Goal: Entertainment & Leisure: Browse casually

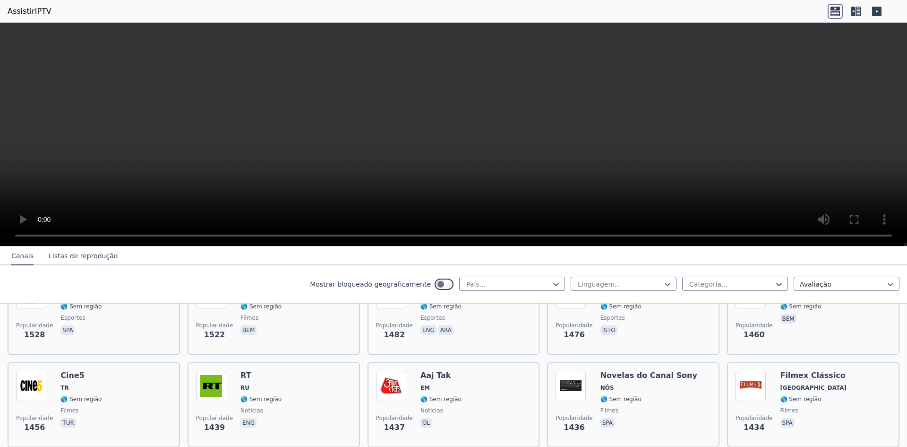
scroll to position [803, 0]
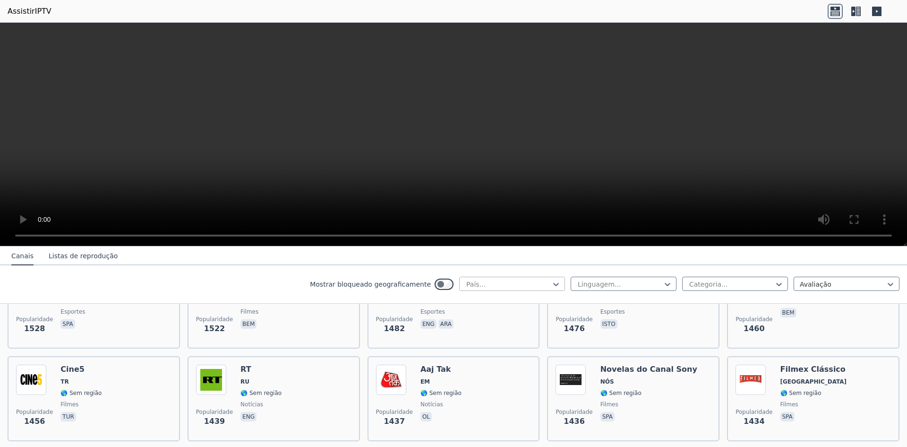
click at [526, 282] on div at bounding box center [509, 283] width 86 height 9
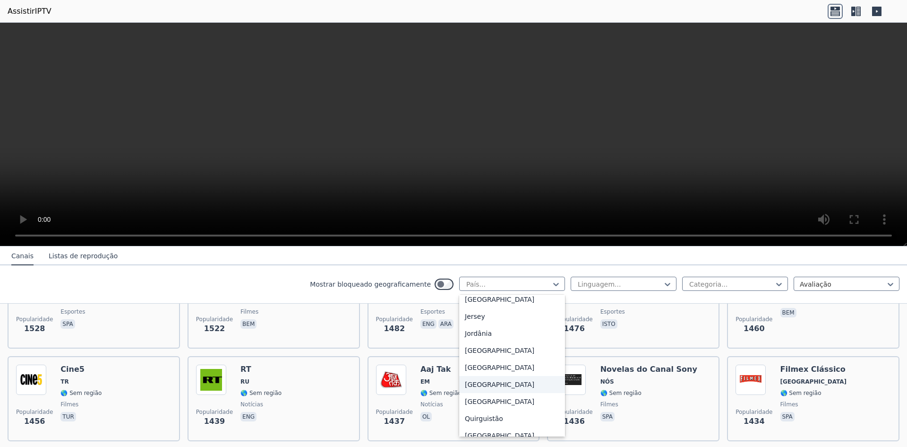
scroll to position [1701, 0]
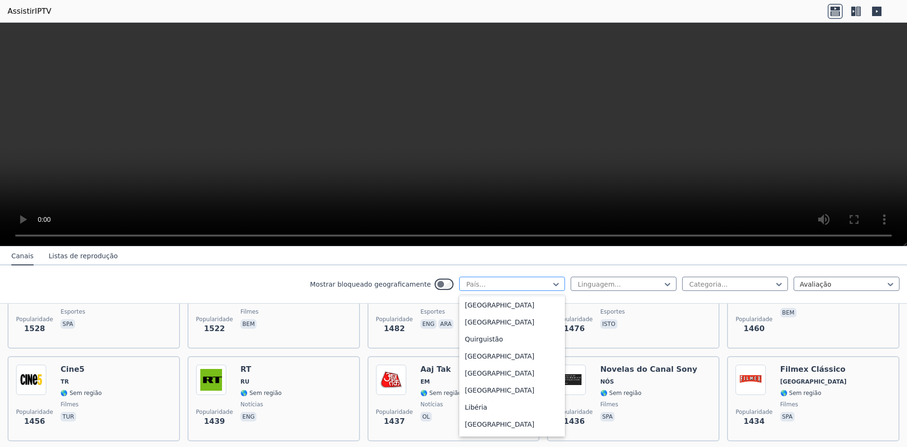
click at [504, 287] on div at bounding box center [509, 283] width 86 height 9
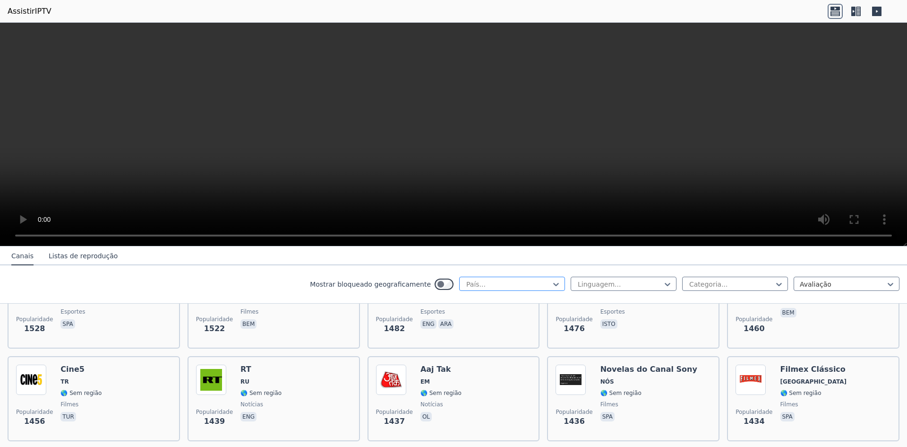
click at [504, 287] on div at bounding box center [509, 283] width 86 height 9
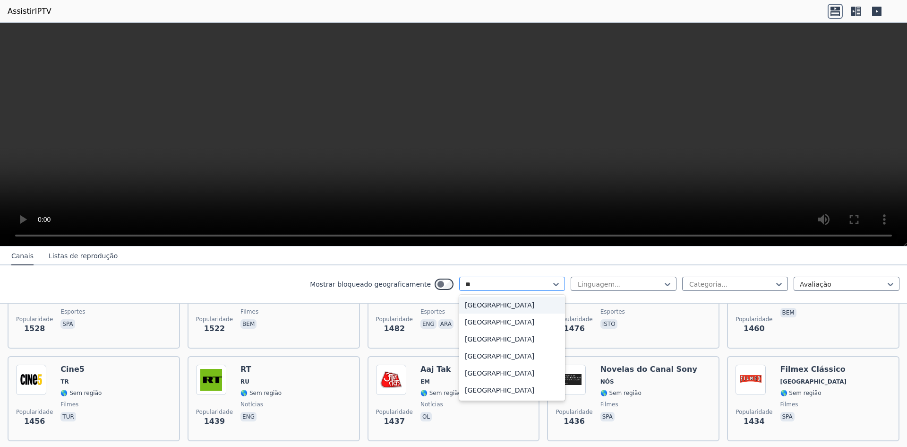
type input "*"
type input "****"
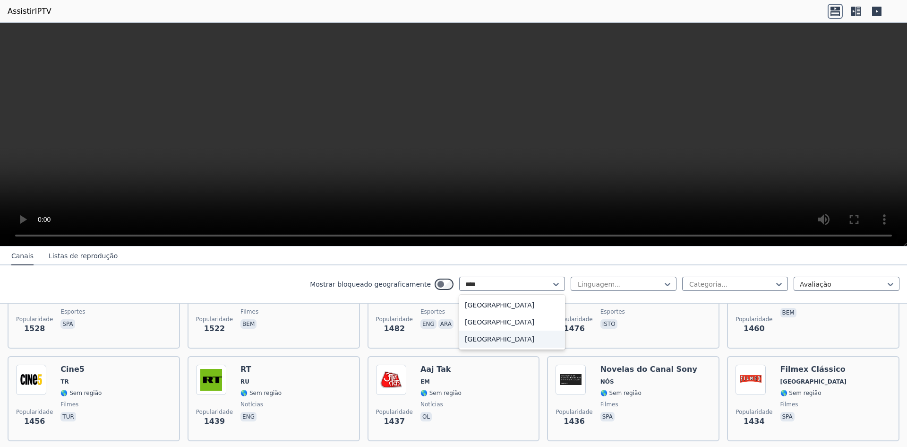
click at [510, 341] on div "[GEOGRAPHIC_DATA]" at bounding box center [512, 338] width 106 height 17
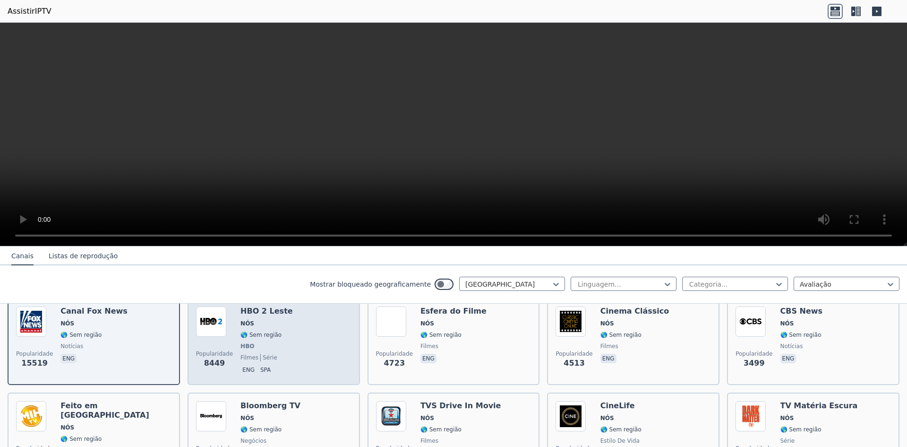
scroll to position [95, 0]
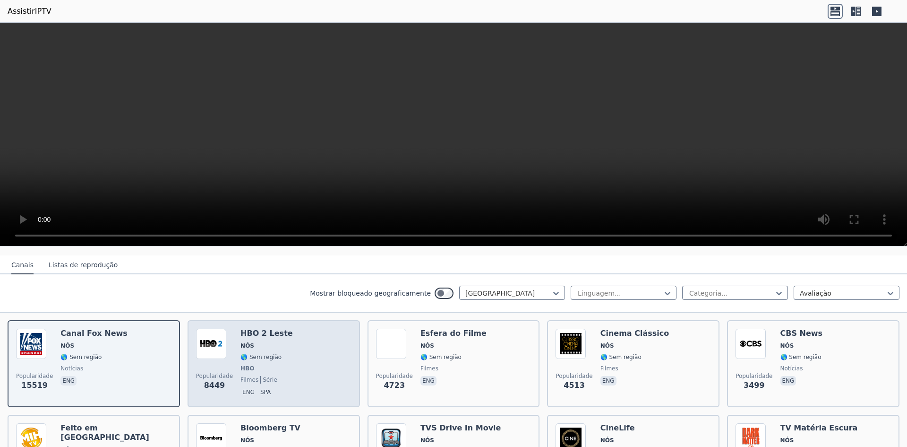
click at [278, 351] on div "Popularidade 8449 HBO 2 Leste NÓS 🌎 Sem região HBO filmes série eng spa" at bounding box center [273, 363] width 155 height 70
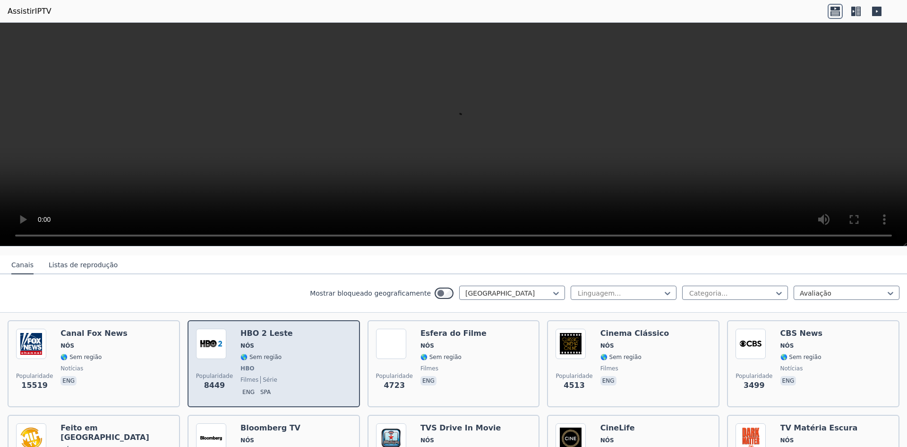
scroll to position [142, 0]
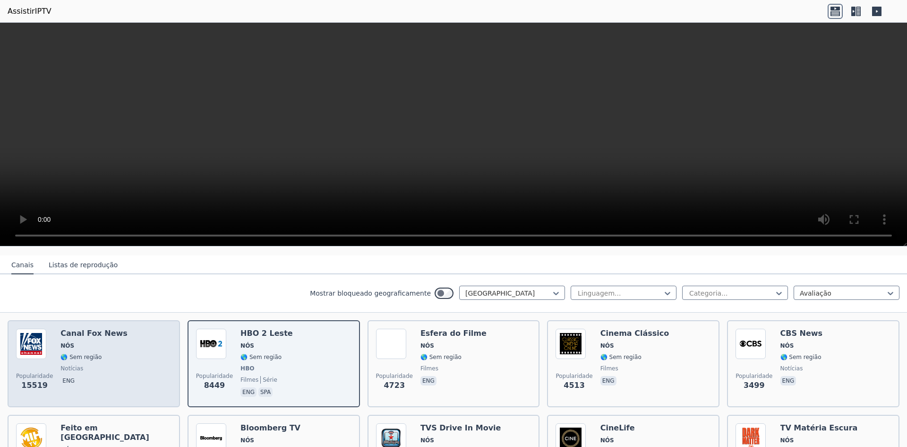
click at [148, 348] on div "Popularidade 15519 Canal Fox News NÓS 🌎 Sem região notícias eng" at bounding box center [93, 363] width 155 height 70
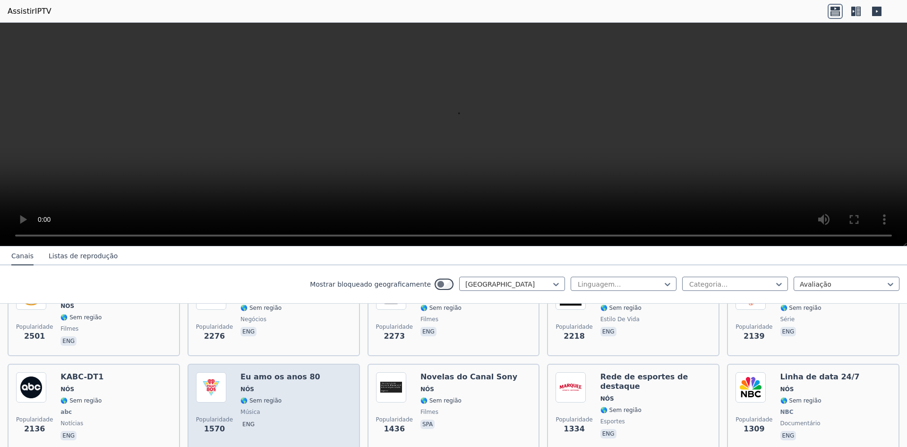
scroll to position [284, 0]
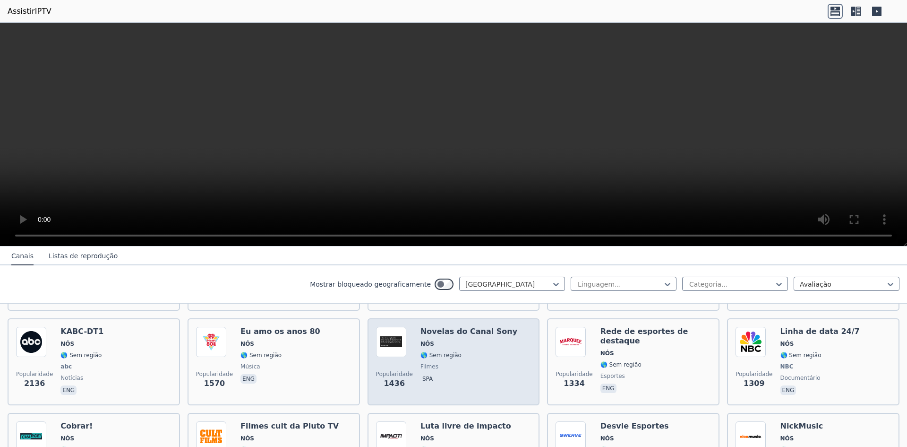
click at [457, 353] on span "🌎 Sem região" at bounding box center [469, 355] width 97 height 8
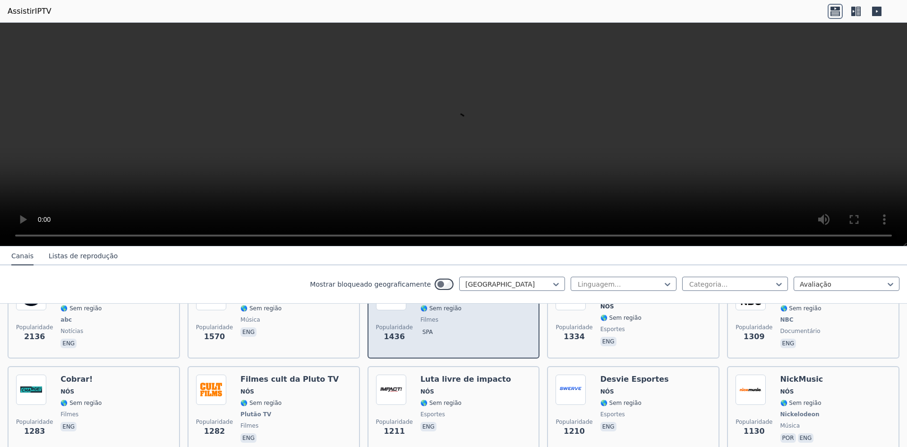
scroll to position [331, 0]
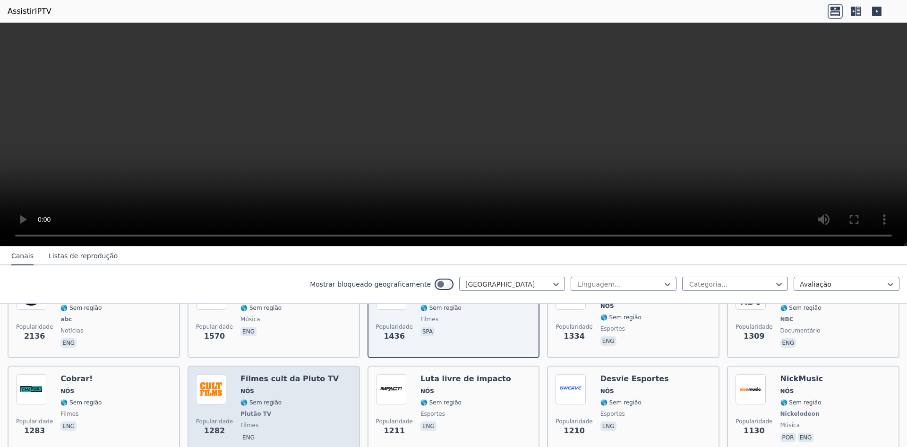
click at [323, 393] on div "Popularidade 1282 Filmes cult da Pluto TV NÓS 🌎 Sem região Plutão TV filmes eng" at bounding box center [273, 409] width 155 height 70
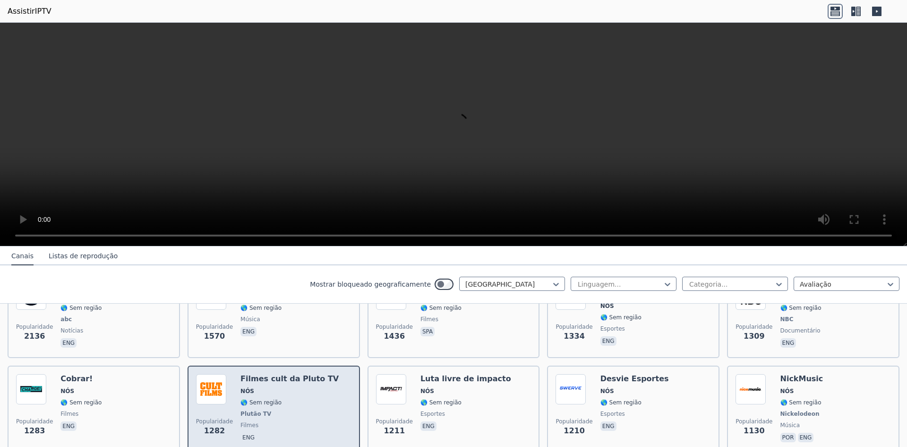
scroll to position [378, 0]
